Goal: Find specific page/section: Find specific page/section

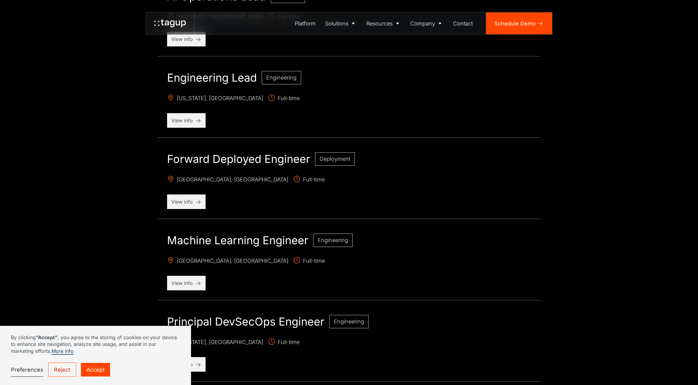
scroll to position [394, 0]
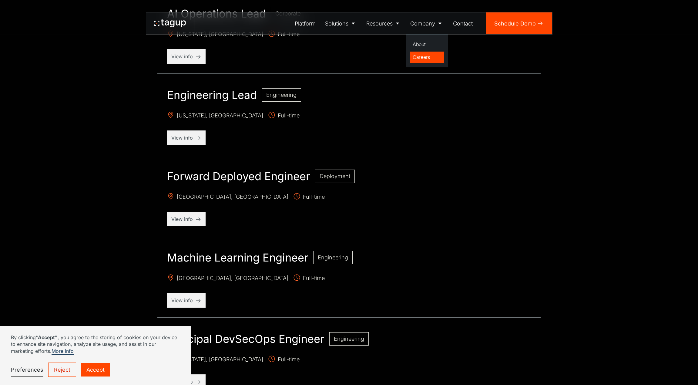
click at [423, 56] on div "Careers" at bounding box center [427, 56] width 29 height 7
